Goal: Navigation & Orientation: Find specific page/section

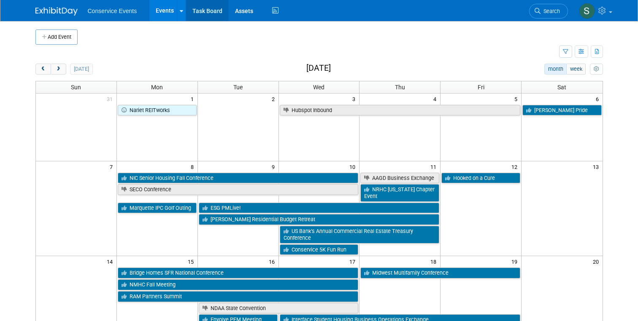
click at [197, 15] on link "Task Board" at bounding box center [207, 10] width 43 height 21
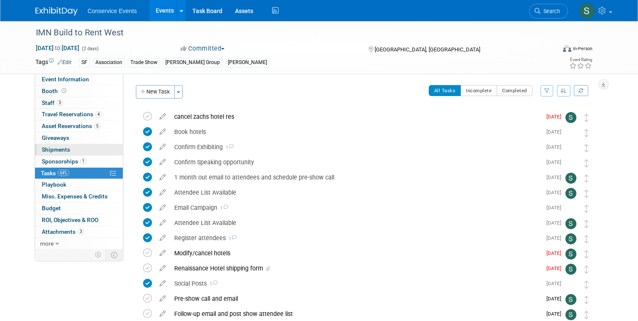
click at [61, 155] on link "0 Shipments 0" at bounding box center [79, 149] width 88 height 11
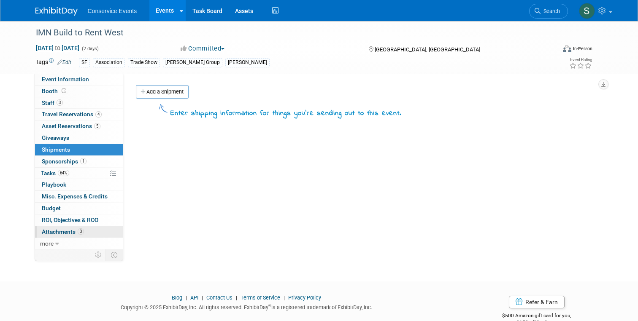
click at [61, 233] on span "Attachments 3" at bounding box center [63, 232] width 42 height 7
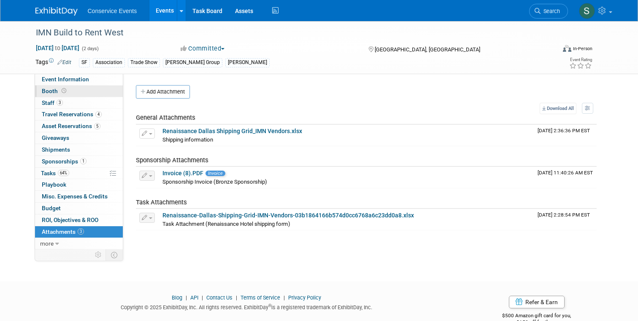
click at [52, 93] on span "Booth" at bounding box center [55, 91] width 26 height 7
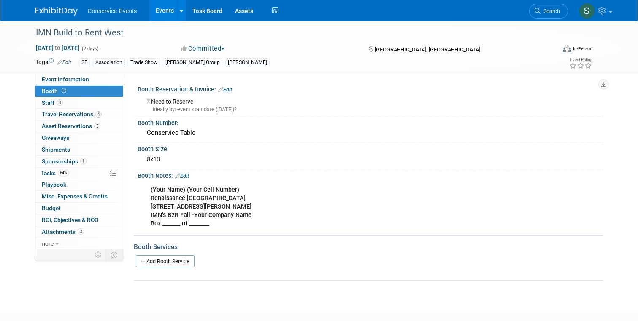
click at [182, 102] on div "Need to Reserve Ideally by: event start date (Mon. Sep 29, 2025)?" at bounding box center [370, 104] width 453 height 18
click at [49, 103] on span "Staff 3" at bounding box center [52, 103] width 21 height 7
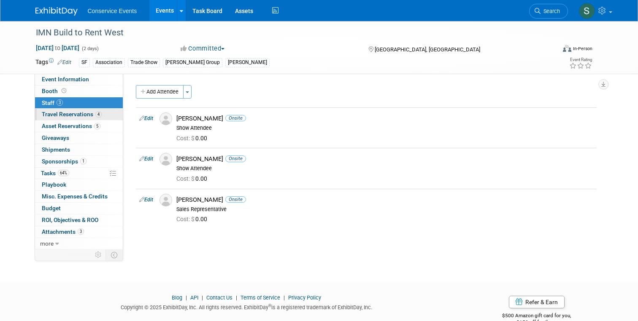
click at [56, 113] on span "Travel Reservations 4" at bounding box center [72, 114] width 60 height 7
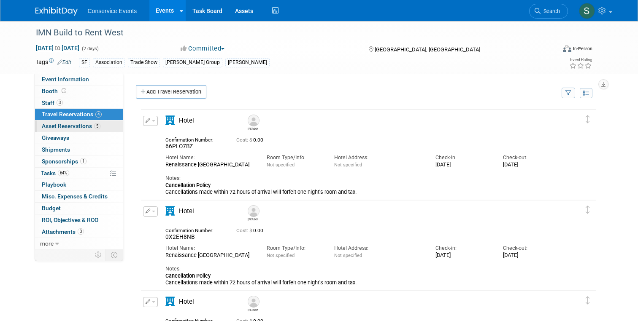
click at [60, 127] on span "Asset Reservations 5" at bounding box center [71, 126] width 59 height 7
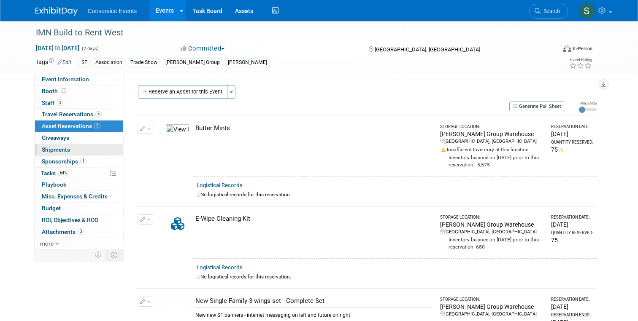
click at [63, 146] on link "0 Shipments 0" at bounding box center [79, 149] width 88 height 11
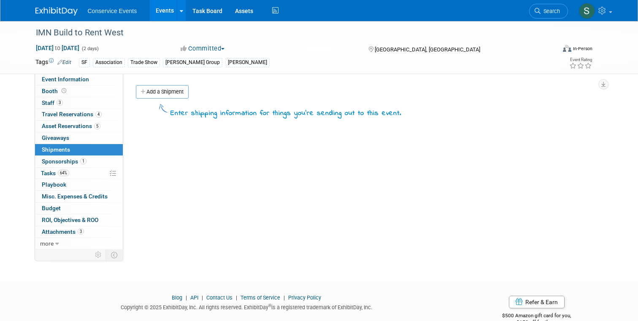
click at [67, 11] on img at bounding box center [56, 11] width 42 height 8
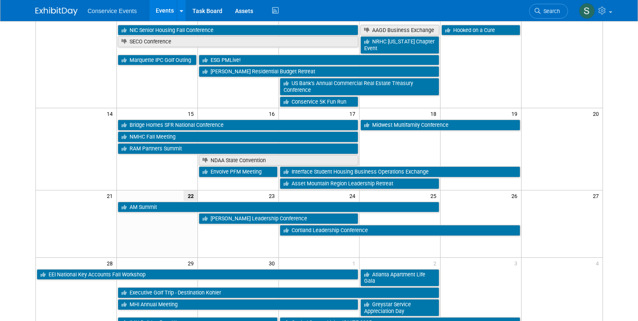
scroll to position [151, 0]
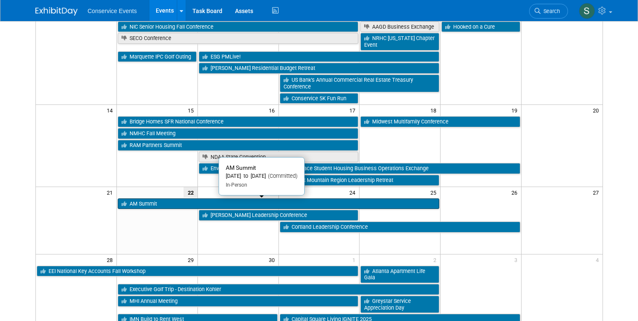
click at [152, 203] on link "AM Summit" at bounding box center [278, 204] width 321 height 11
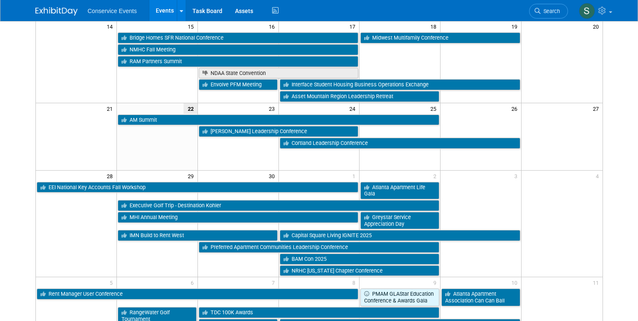
scroll to position [236, 0]
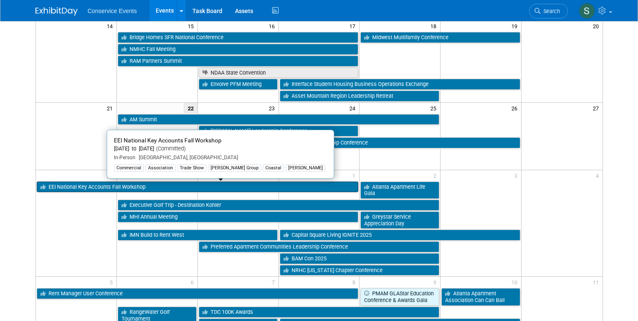
click at [132, 188] on link "EEI National Key Accounts Fall Workshop" at bounding box center [198, 187] width 322 height 11
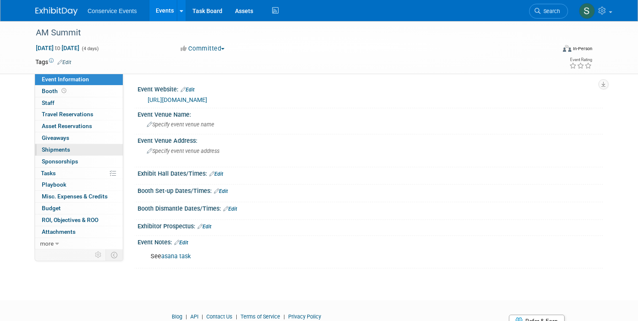
click at [59, 147] on span "Shipments 0" at bounding box center [56, 149] width 28 height 7
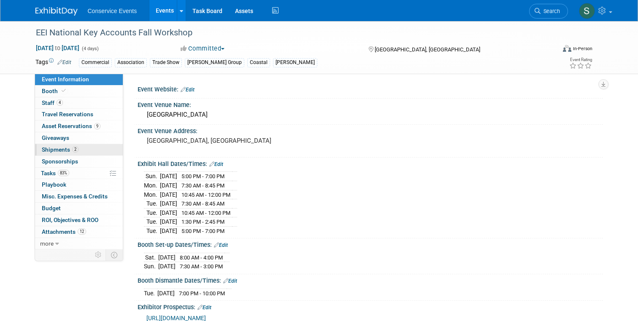
click at [60, 149] on span "Shipments 2" at bounding box center [60, 149] width 37 height 7
